Goal: Find contact information: Find contact information

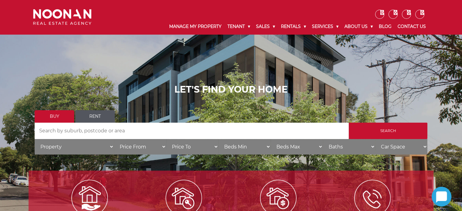
click at [50, 51] on div "LET'S FIND YOUR HOME Buy Rent Search Search by Address House Category Property …" at bounding box center [231, 121] width 462 height 243
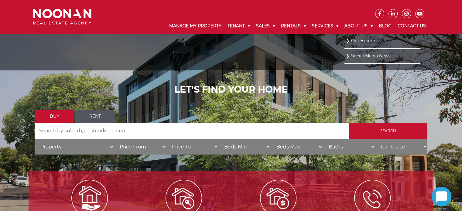
click at [357, 41] on link "Our Experts" at bounding box center [382, 41] width 73 height 8
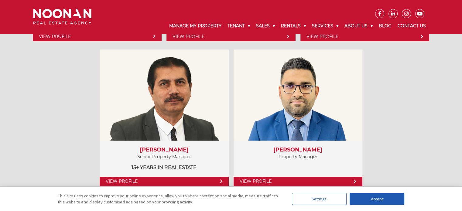
scroll to position [486, 0]
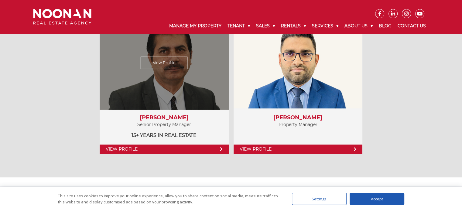
click at [165, 58] on link "View Profile" at bounding box center [164, 62] width 47 height 12
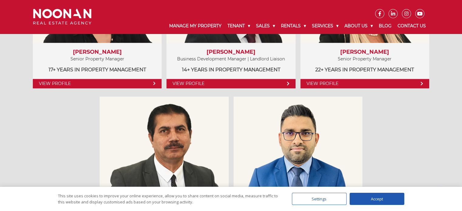
scroll to position [334, 0]
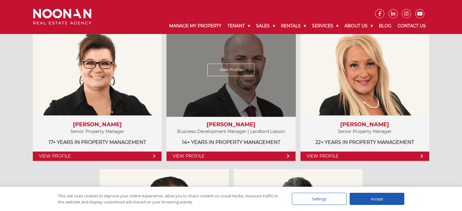
click at [236, 72] on link "View Profile" at bounding box center [230, 69] width 47 height 12
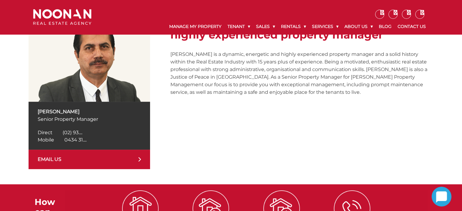
scroll to position [91, 0]
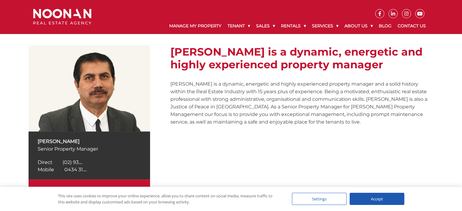
click at [73, 170] on span "0434 31...." at bounding box center [75, 170] width 22 height 6
click at [430, 120] on p "[PERSON_NAME] is a dynamic, energetic and highly experienced property manager a…" at bounding box center [301, 103] width 263 height 46
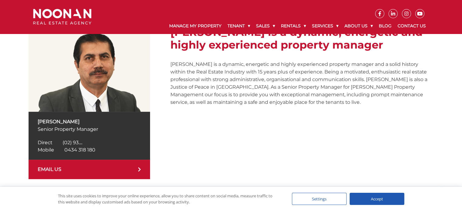
scroll to position [152, 0]
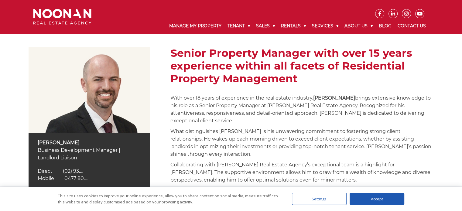
scroll to position [91, 0]
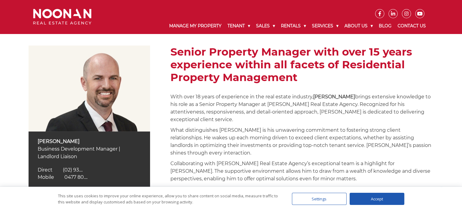
click at [75, 175] on span "0477 80...." at bounding box center [75, 177] width 23 height 6
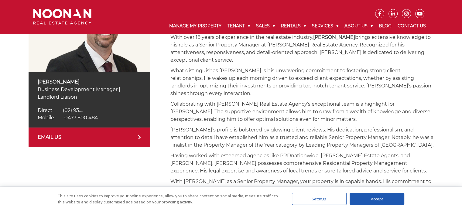
scroll to position [152, 0]
